Goal: Information Seeking & Learning: Find contact information

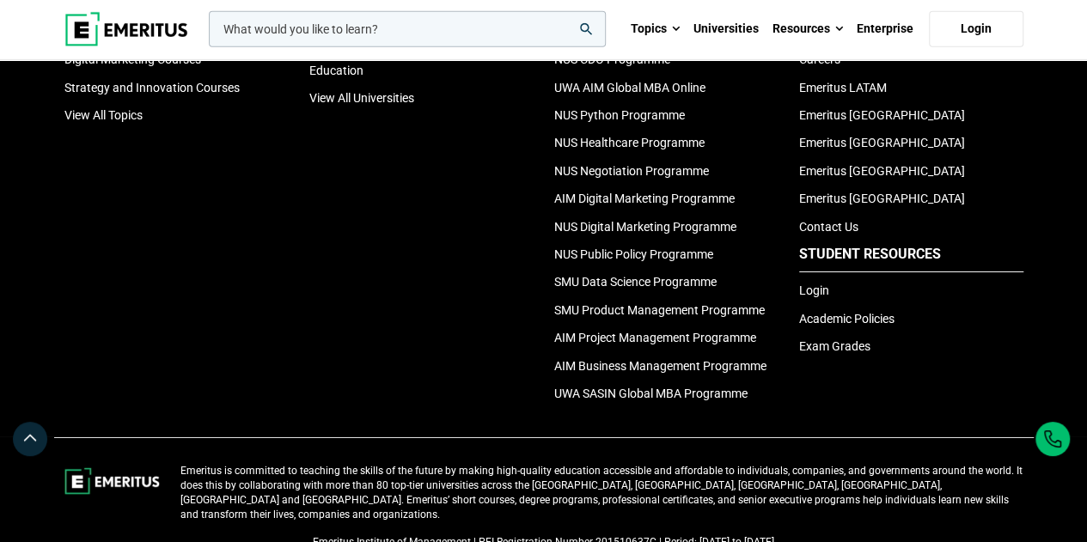
scroll to position [5963, 0]
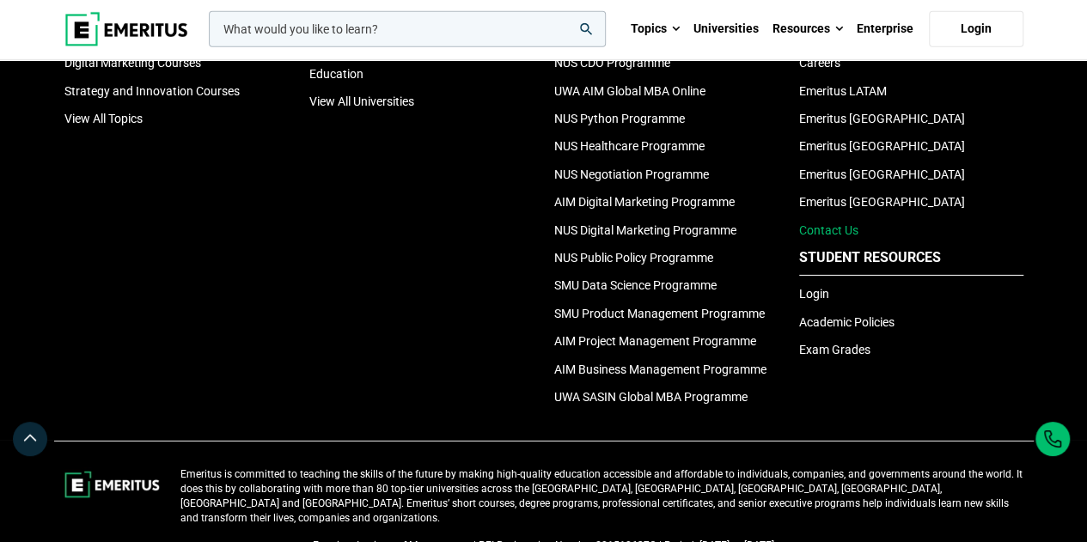
click at [848, 237] on link "Contact Us" at bounding box center [828, 231] width 59 height 14
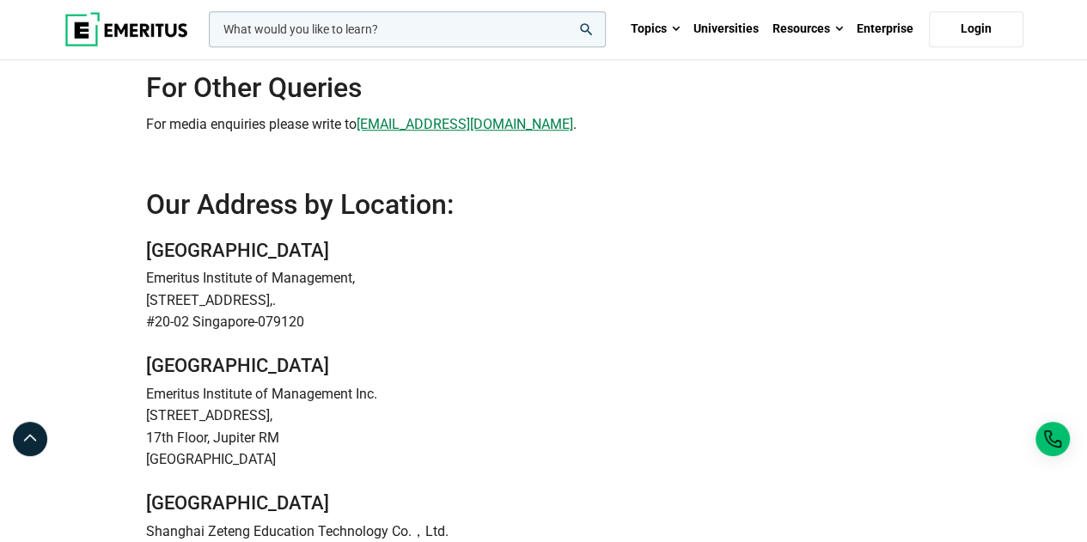
scroll to position [430, 0]
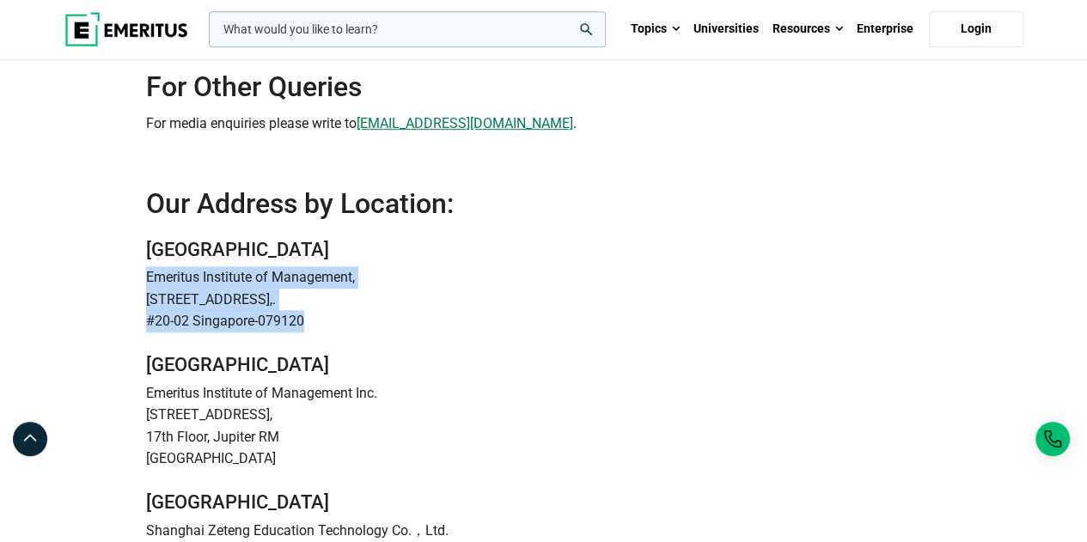
drag, startPoint x: 146, startPoint y: 281, endPoint x: 317, endPoint y: 325, distance: 176.6
click at [317, 325] on address "Singapore Emeritus Institute of Management, 78 Shenton Way,. #20-02 Singapore-0…" at bounding box center [543, 285] width 795 height 95
copy address "Emeritus Institute of Management, 78 Shenton Way,. #20-02 Singapore-079120"
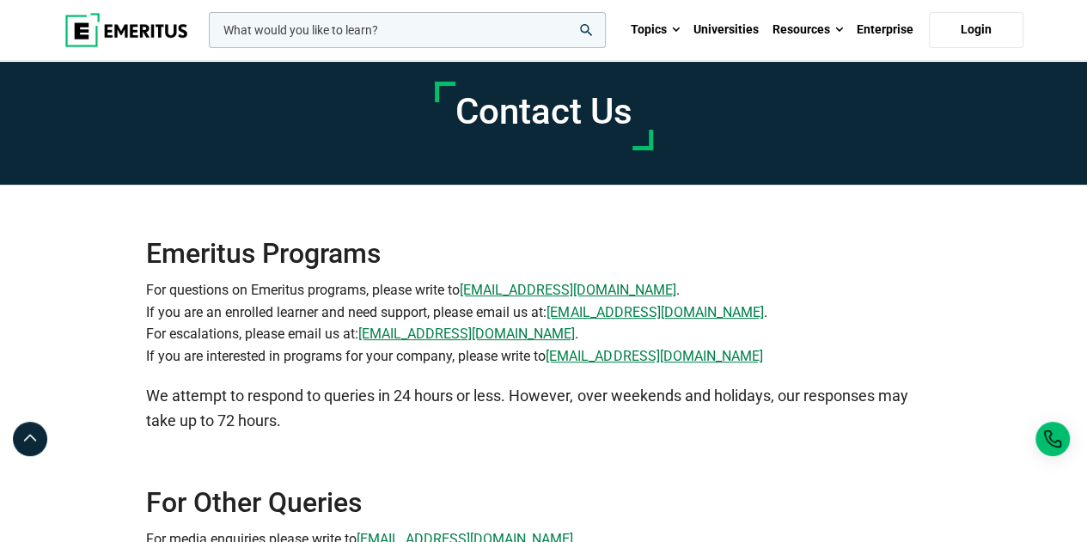
scroll to position [0, 0]
